Goal: Task Accomplishment & Management: Complete application form

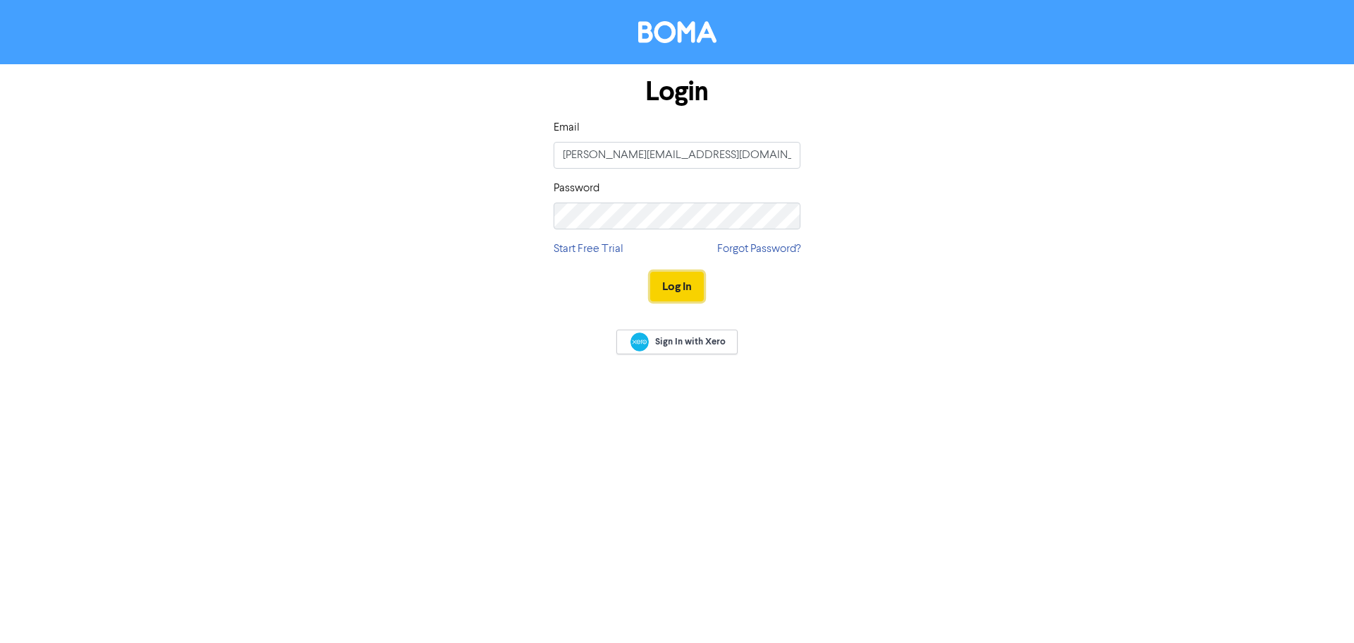
click at [663, 276] on button "Log In" at bounding box center [677, 287] width 54 height 30
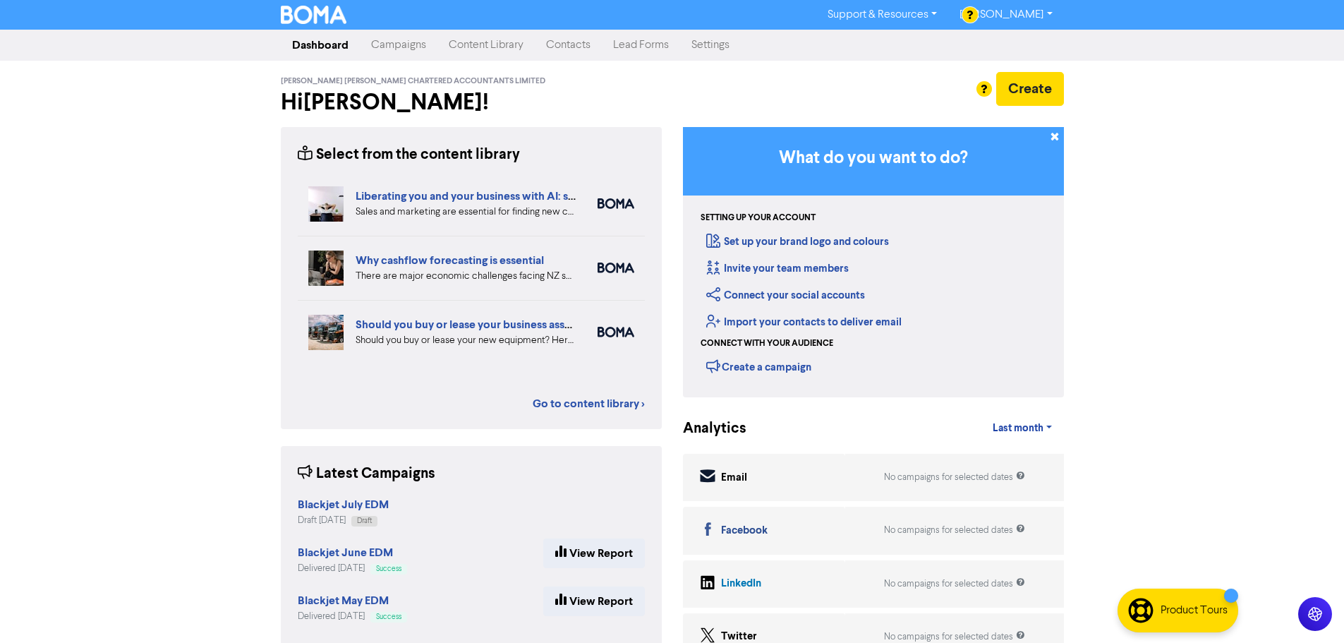
click at [575, 41] on link "Contacts" at bounding box center [568, 45] width 67 height 28
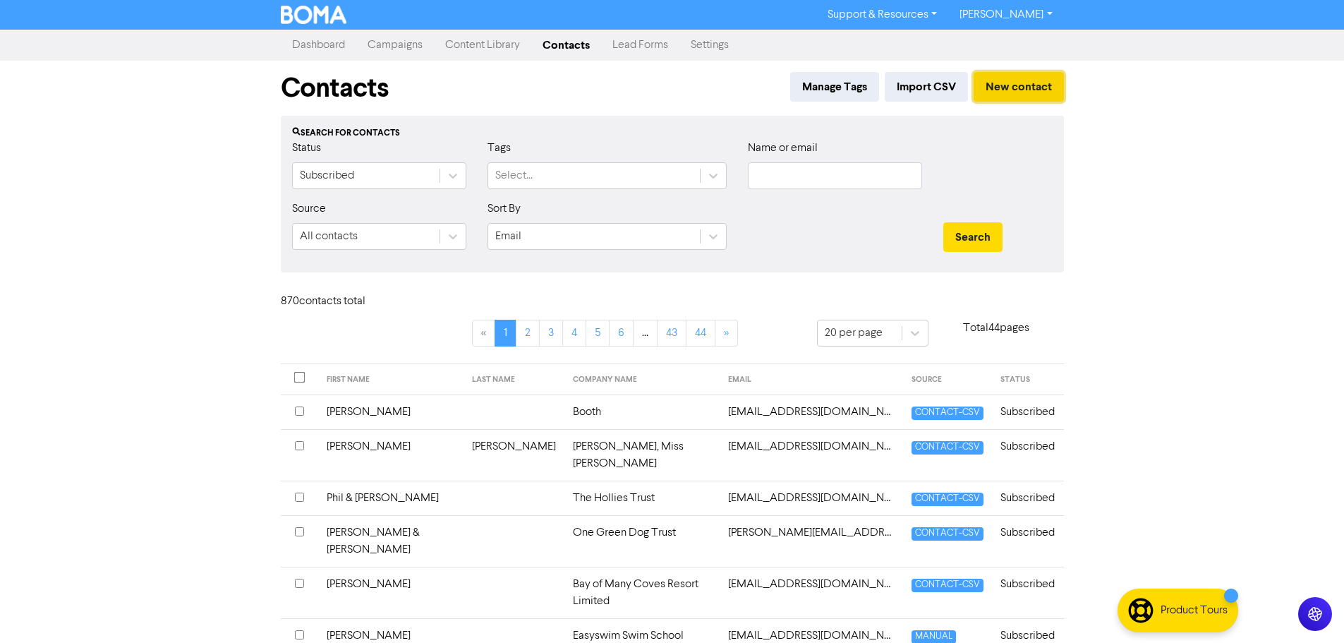
click at [1014, 80] on button "New contact" at bounding box center [1019, 87] width 90 height 30
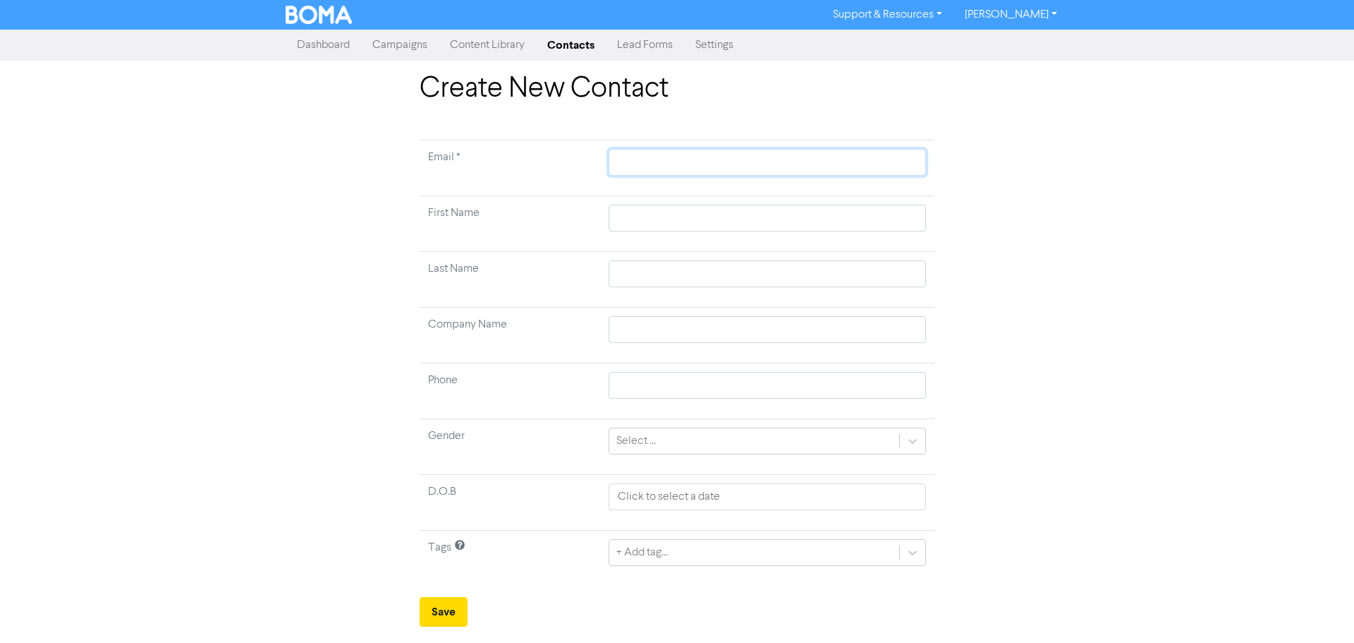
click at [638, 162] on input "text" at bounding box center [767, 162] width 317 height 27
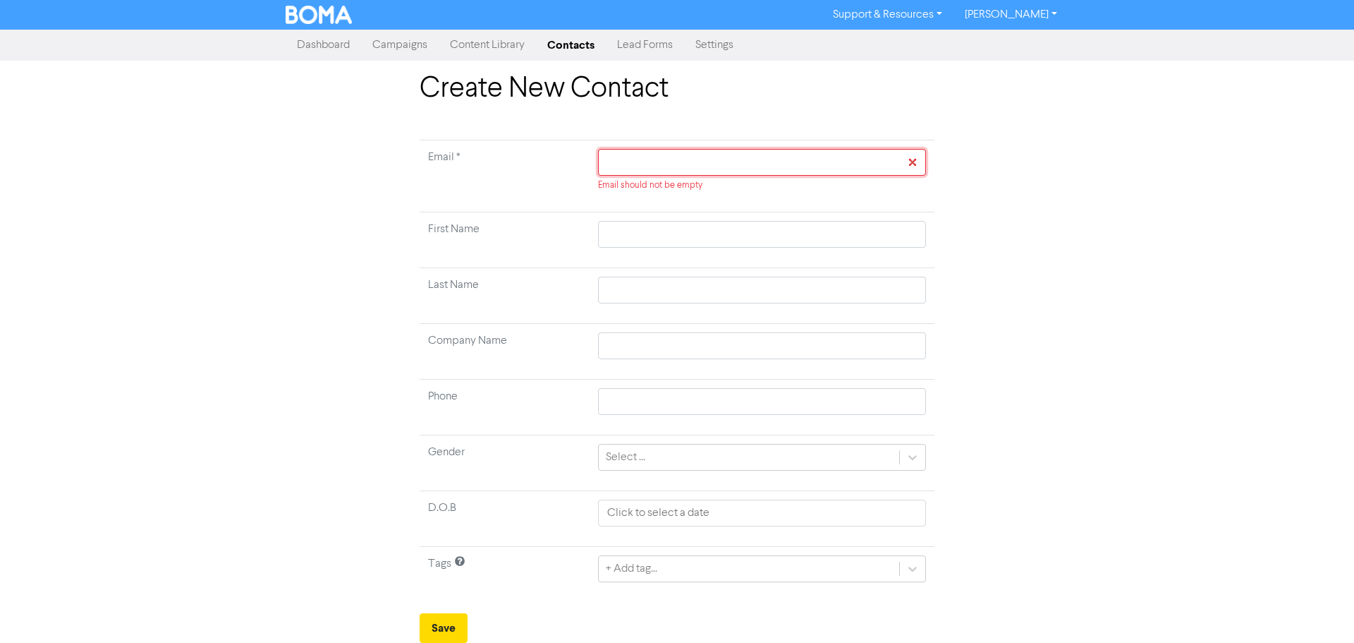
paste input "[EMAIL_ADDRESS][DOMAIN_NAME]"
type input "[EMAIL_ADDRESS][DOMAIN_NAME]"
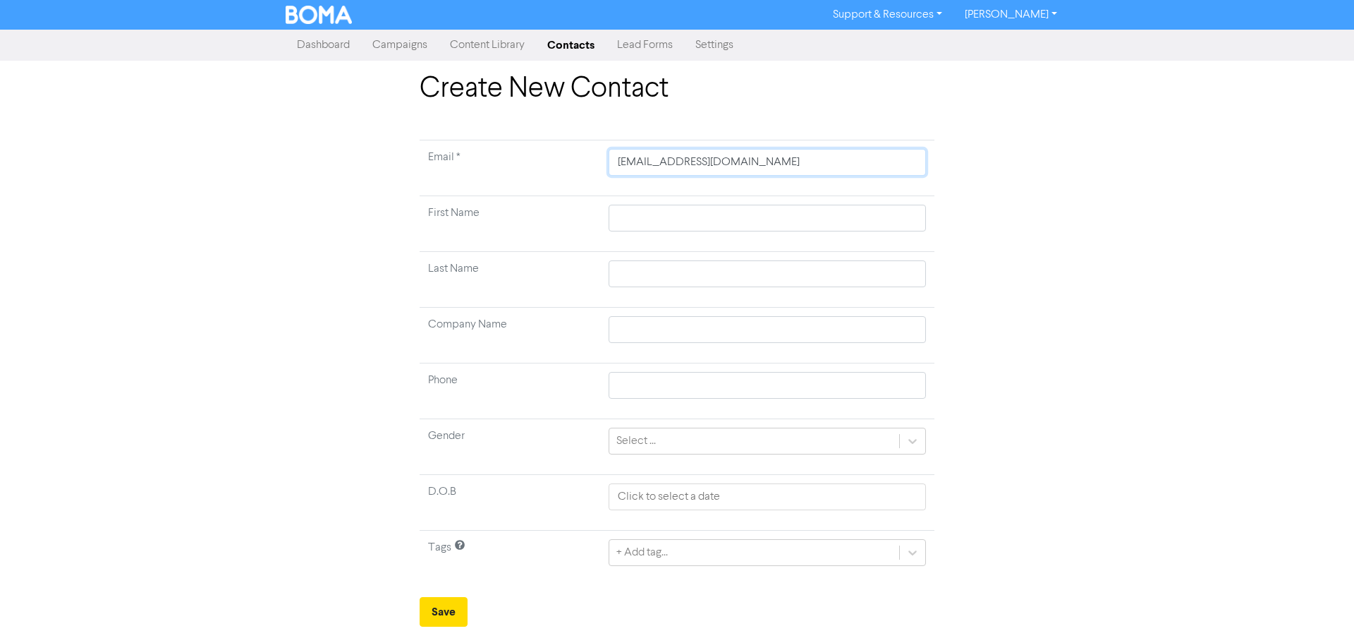
type input "[EMAIL_ADDRESS][DOMAIN_NAME]"
click at [631, 212] on input "text" at bounding box center [767, 218] width 317 height 27
type input "S"
type input "Sa"
type input "[PERSON_NAME]"
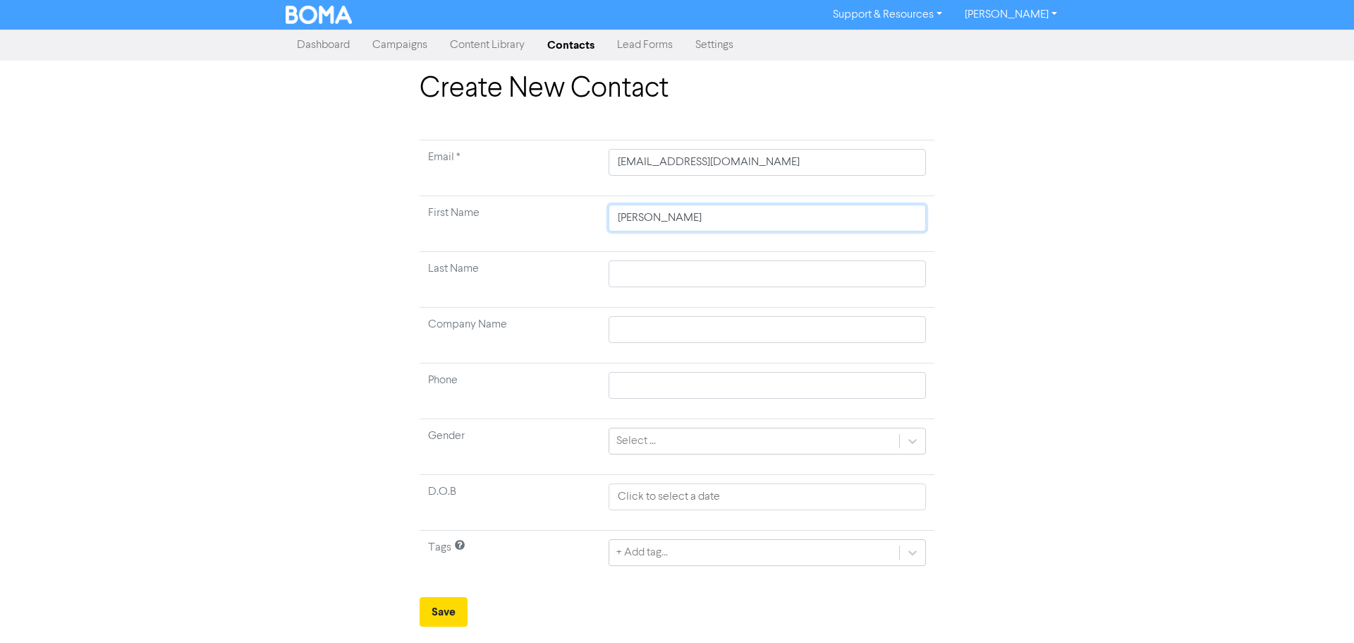
type input "[PERSON_NAME]"
type input "A"
type input "An"
type input "And"
type input "Andr"
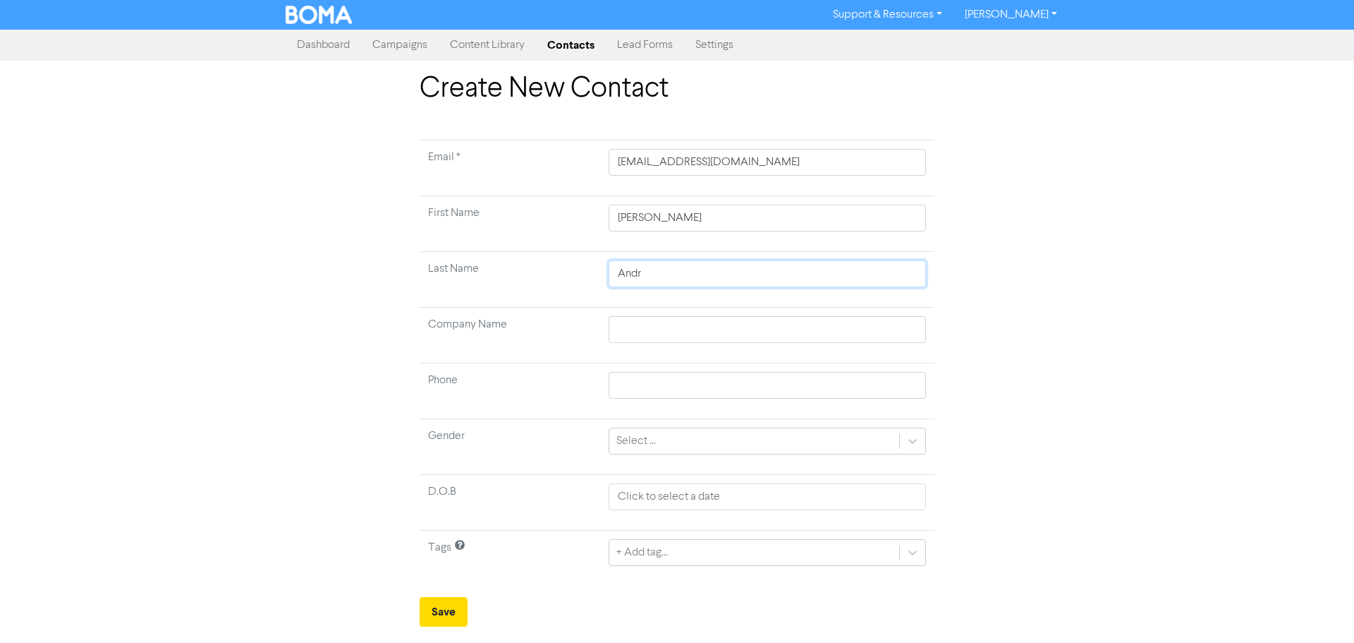
type input "[PERSON_NAME]"
click at [626, 327] on input "text" at bounding box center [767, 329] width 317 height 27
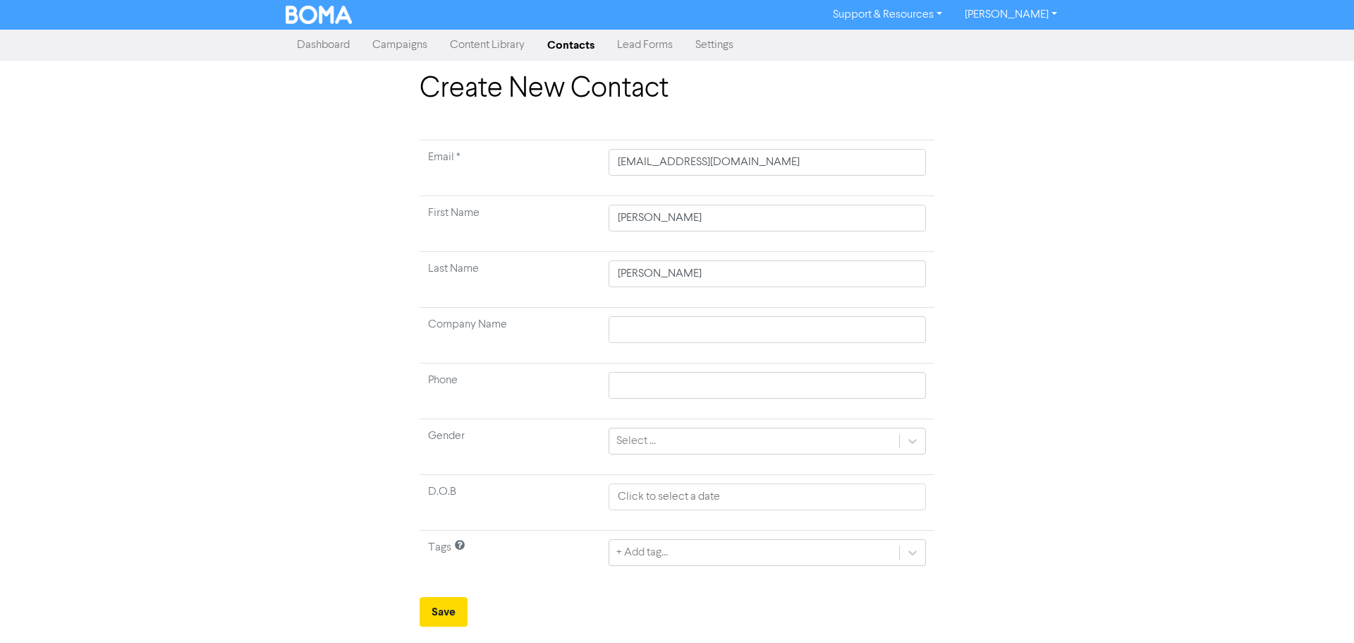
drag, startPoint x: 261, startPoint y: 494, endPoint x: 267, endPoint y: 484, distance: 11.4
click at [261, 494] on div "Create New Contact Email * [EMAIL_ADDRESS][DOMAIN_NAME] First Name [PERSON_NAME…" at bounding box center [677, 349] width 1354 height 554
click at [458, 613] on button "Save" at bounding box center [444, 612] width 48 height 30
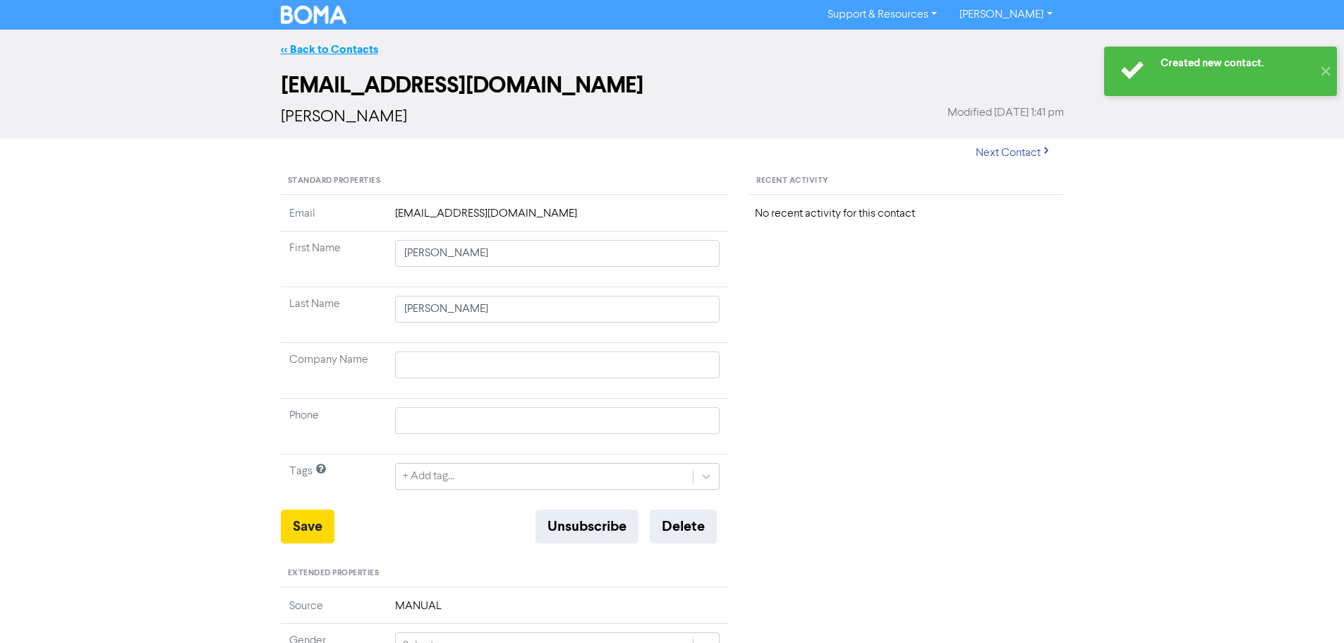
click at [301, 49] on link "<< Back to Contacts" at bounding box center [329, 49] width 97 height 14
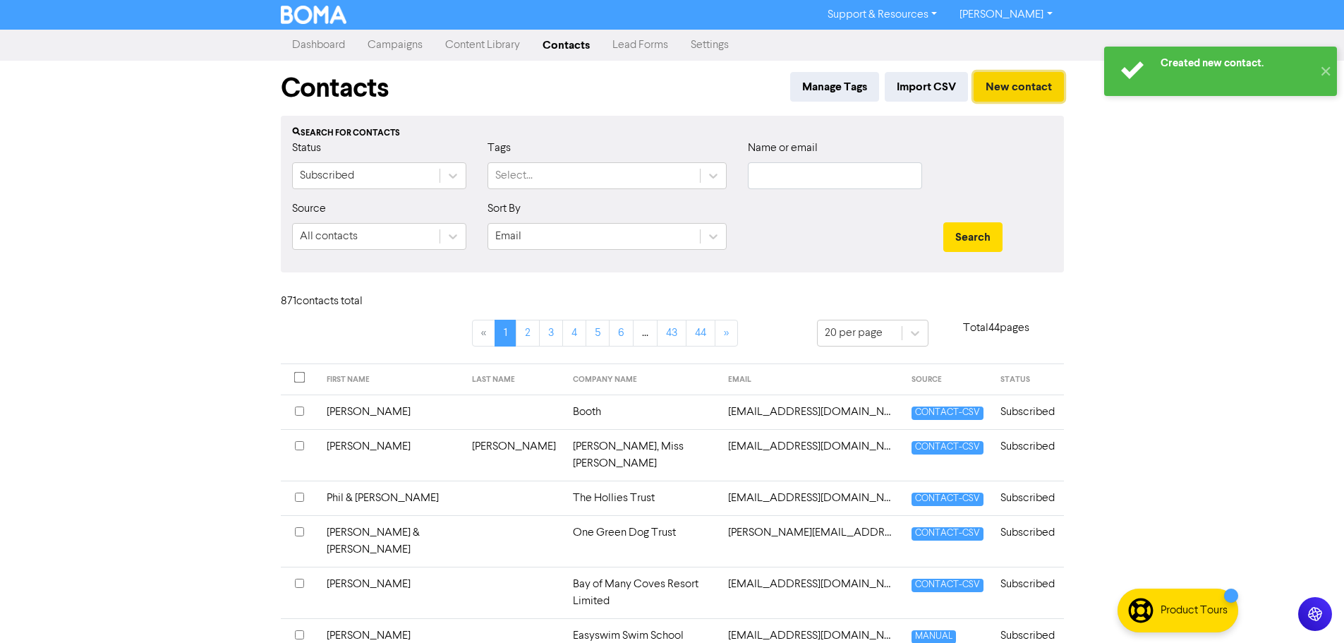
click at [1017, 92] on button "New contact" at bounding box center [1019, 87] width 90 height 30
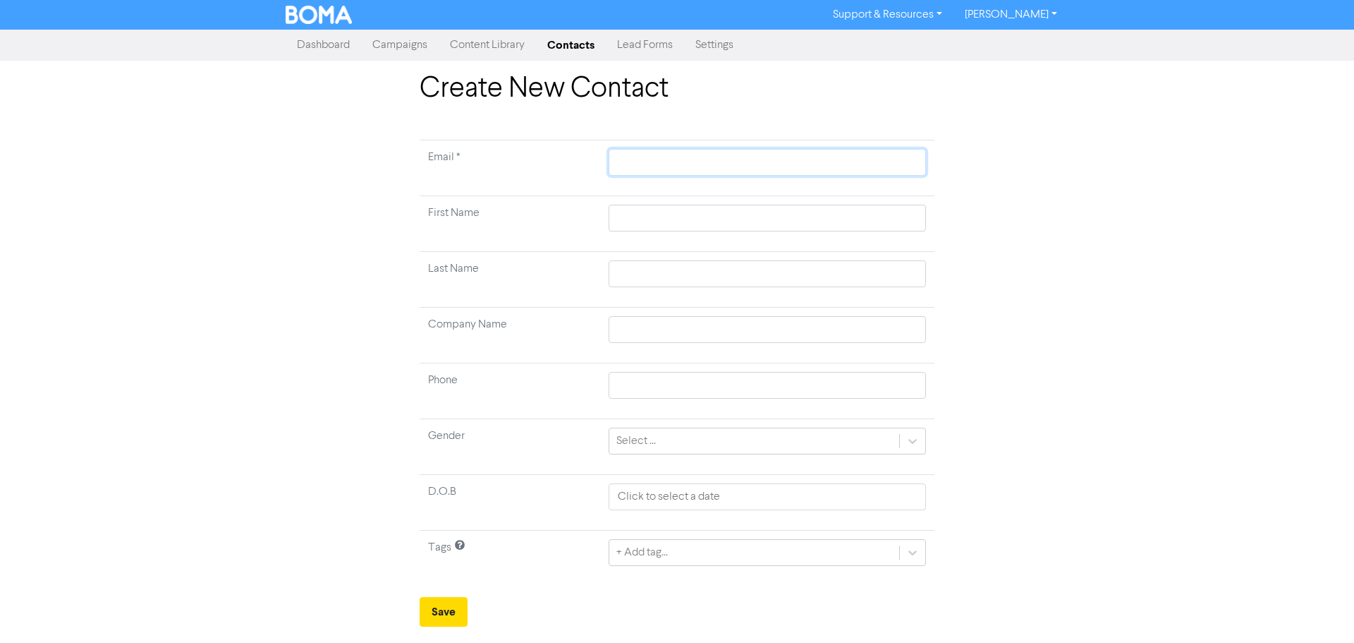
paste input "[EMAIL_ADDRESS][DOMAIN_NAME]"
type input "[EMAIL_ADDRESS][DOMAIN_NAME]"
click at [644, 219] on input "text" at bounding box center [767, 218] width 317 height 27
type input "e"
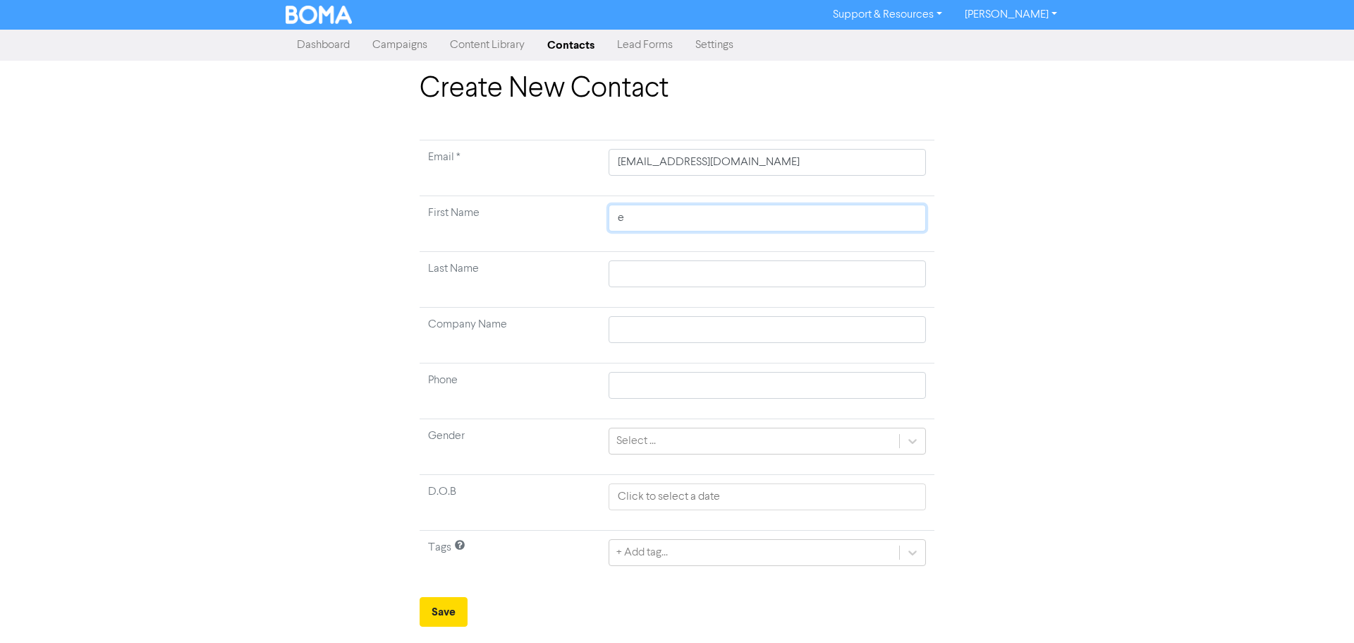
type input "eL"
type input "[PERSON_NAME]"
type input "eLIZ"
type input "eLIZA"
type input "eLIZAB"
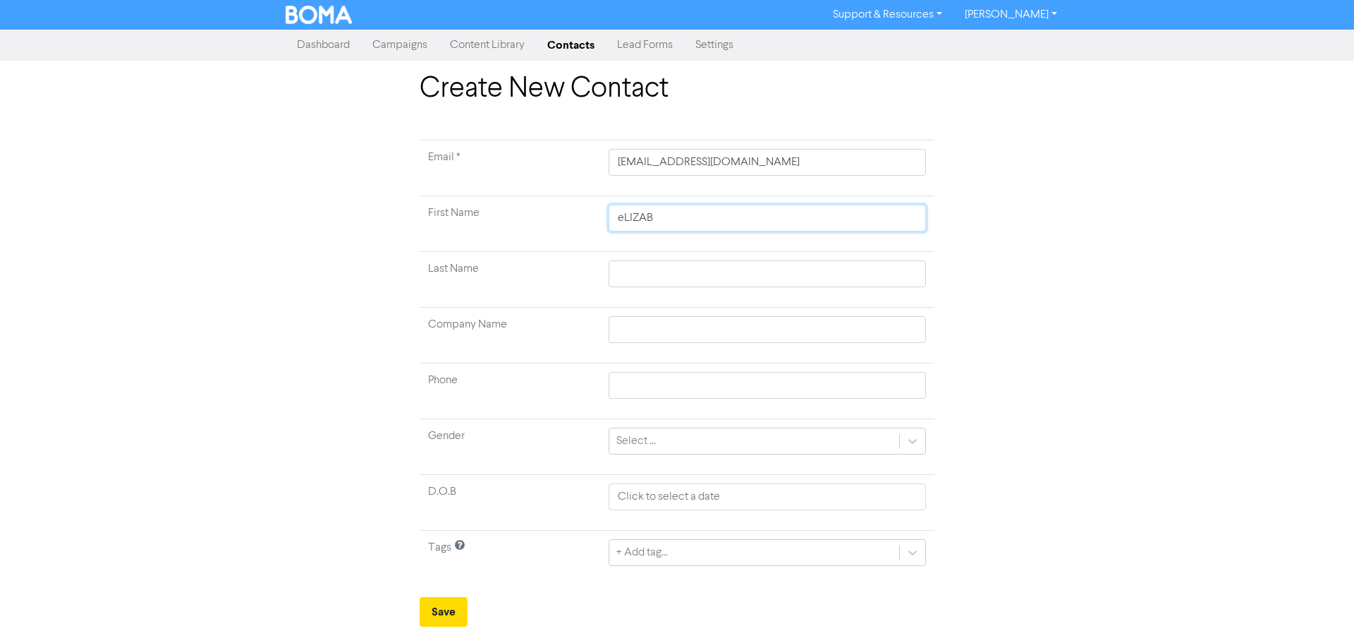
type input "[PERSON_NAME]"
type input "A"
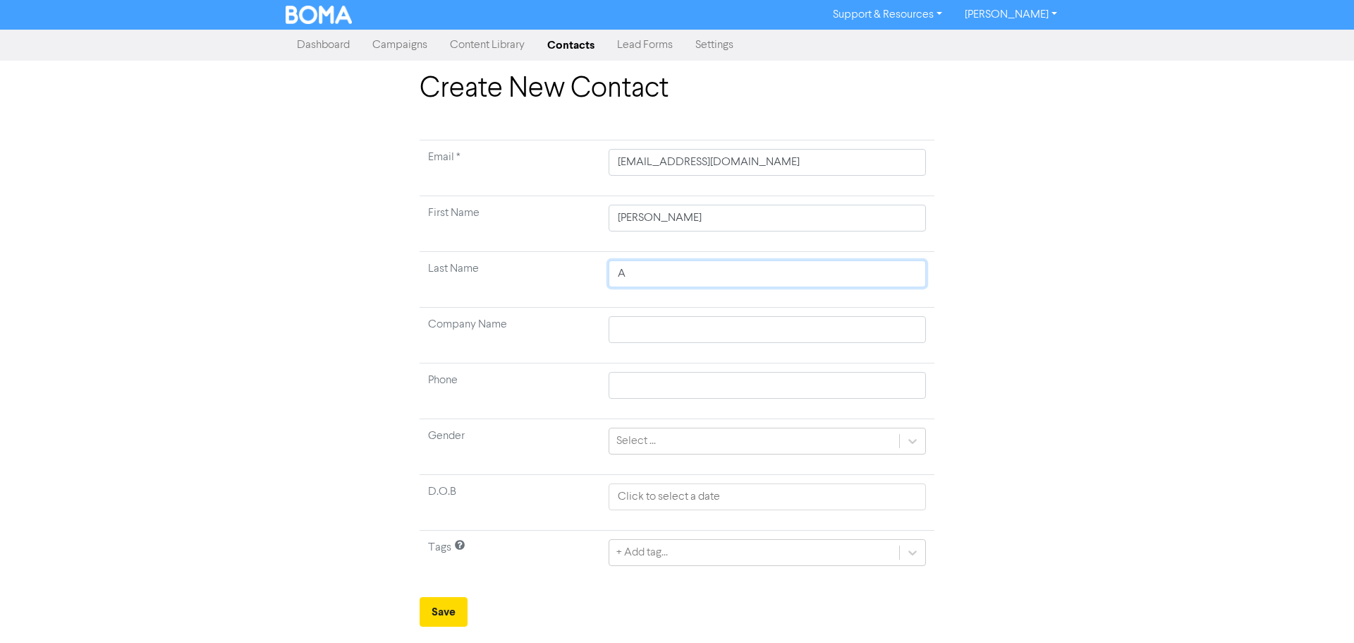
type input "An"
type input "And"
type input "Andr"
type input "[PERSON_NAME]"
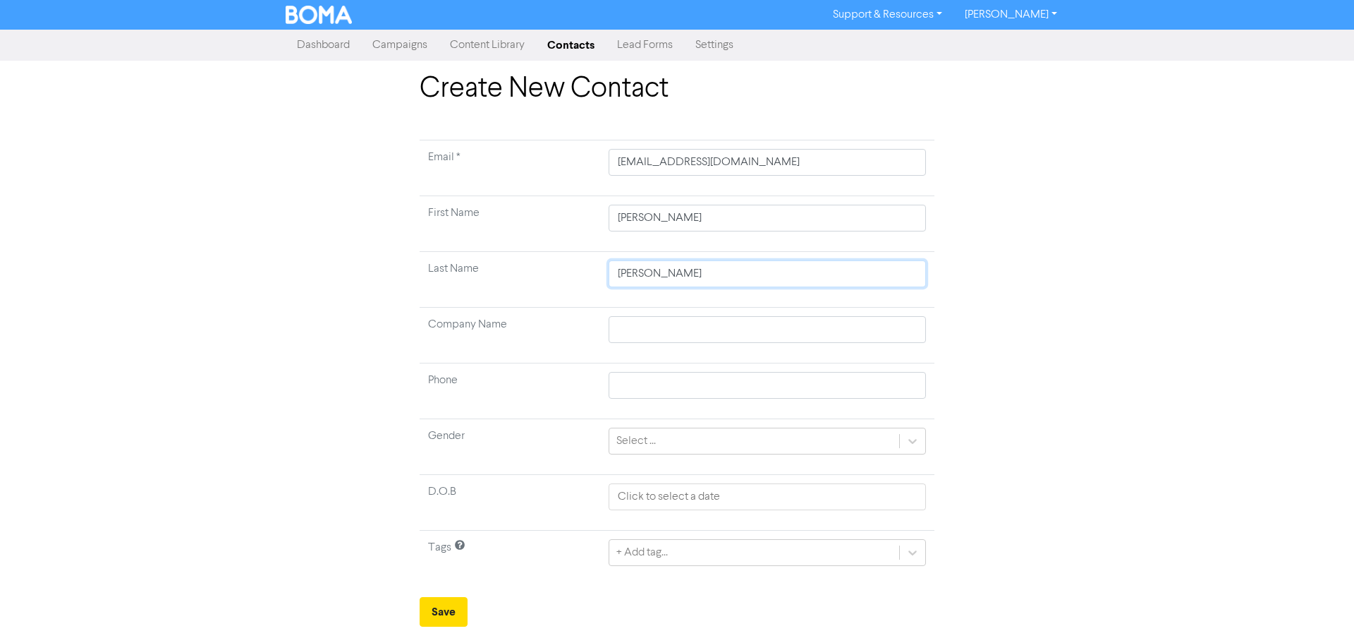
type input "[PERSON_NAME]"
drag, startPoint x: 615, startPoint y: 222, endPoint x: 545, endPoint y: 222, distance: 69.8
click at [545, 222] on tr "First Name [PERSON_NAME]" at bounding box center [677, 224] width 515 height 56
type input "E"
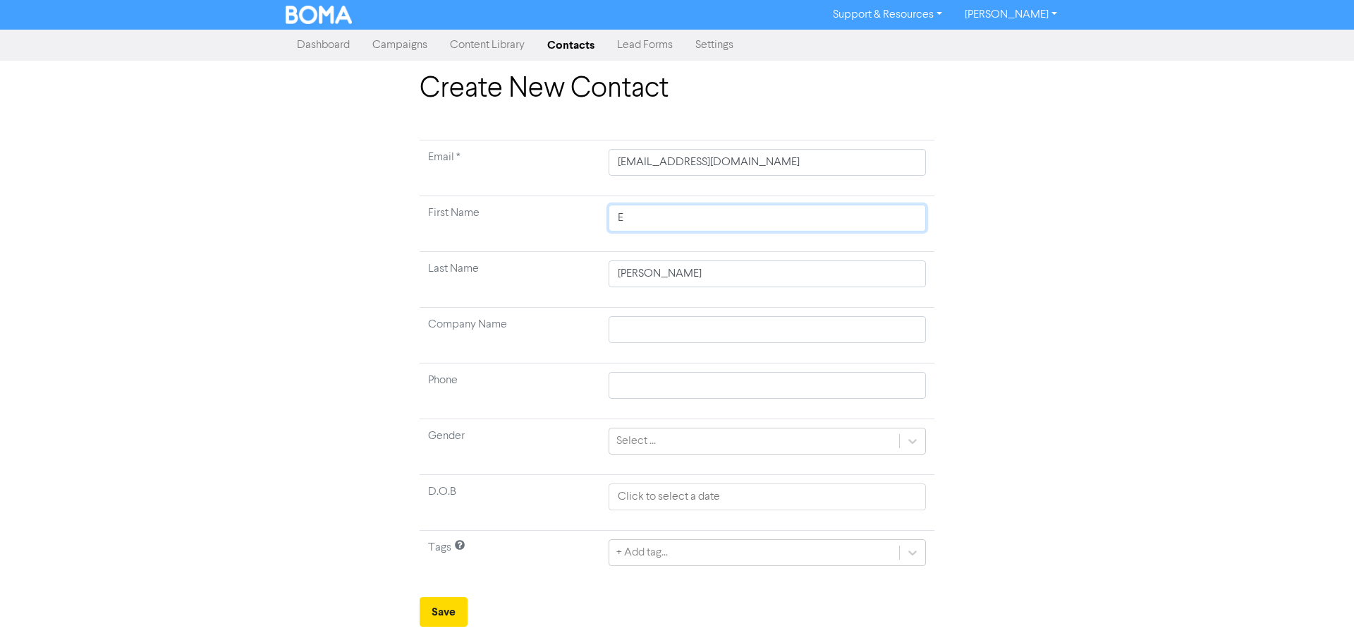
type input "El"
type input "[PERSON_NAME]"
type input "Eliz"
type input "[PERSON_NAME]"
type input "Elizab"
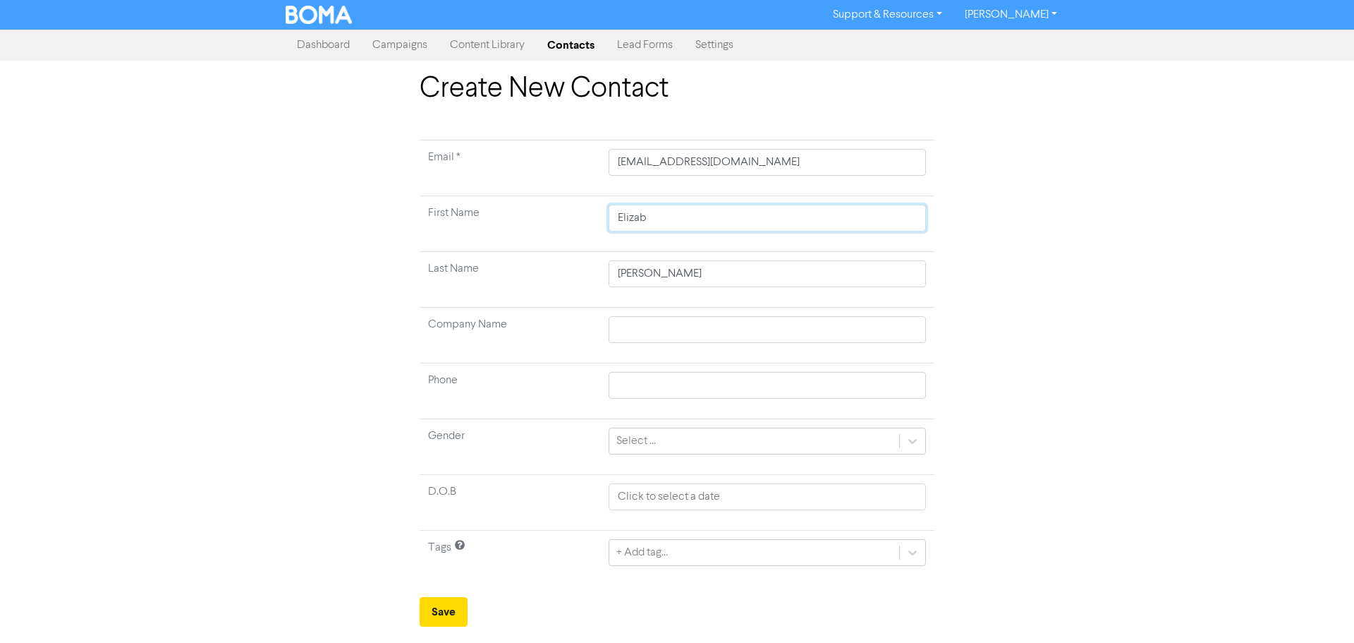
type input "[PERSON_NAME]"
click at [1059, 418] on div "Create New Contact Email * [EMAIL_ADDRESS][DOMAIN_NAME] First Name [PERSON_NAME…" at bounding box center [677, 349] width 804 height 554
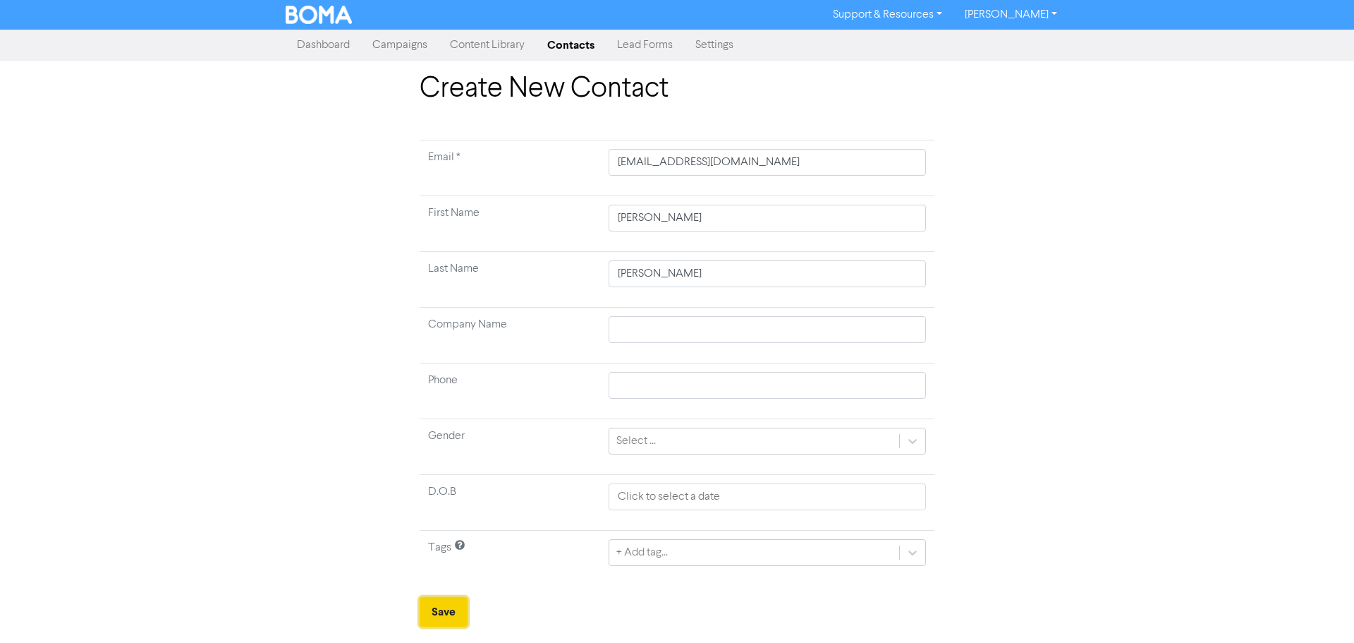
click at [451, 614] on button "Save" at bounding box center [444, 612] width 48 height 30
